Goal: Information Seeking & Learning: Learn about a topic

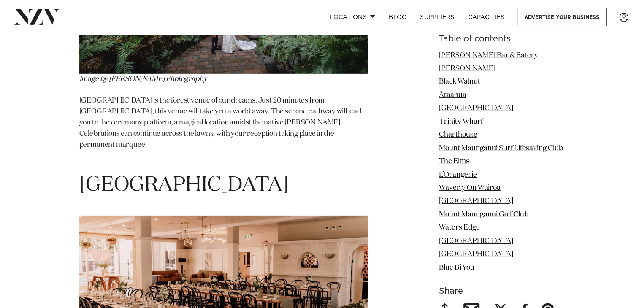
scroll to position [5804, 0]
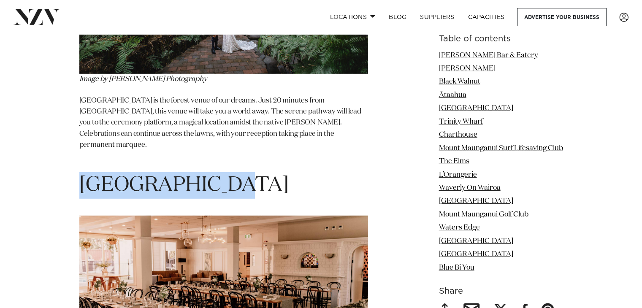
drag, startPoint x: 217, startPoint y: 132, endPoint x: 82, endPoint y: 132, distance: 135.2
click at [82, 172] on h1 "[GEOGRAPHIC_DATA]" at bounding box center [223, 185] width 289 height 27
copy h1 "[GEOGRAPHIC_DATA]"
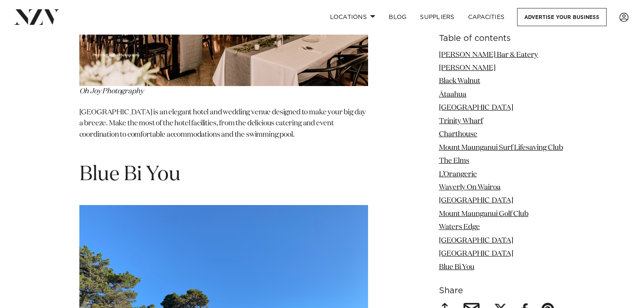
scroll to position [6095, 0]
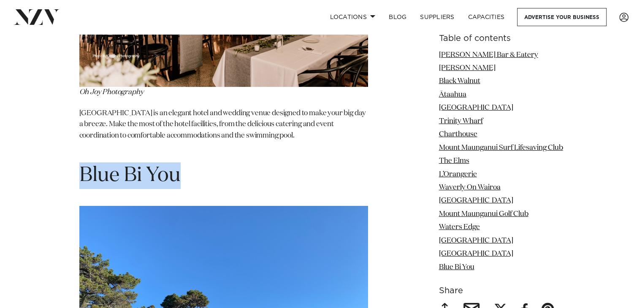
drag, startPoint x: 181, startPoint y: 118, endPoint x: 78, endPoint y: 122, distance: 103.1
copy h1 "Blue Bi You"
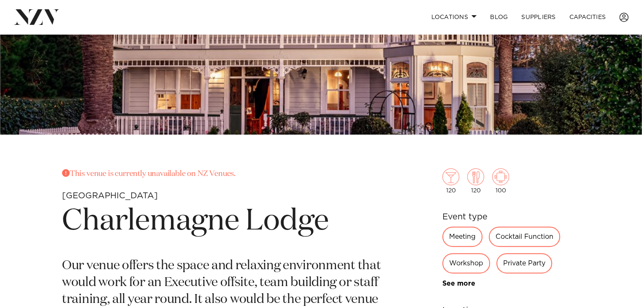
scroll to position [265, 0]
